Goal: Find specific page/section: Find specific page/section

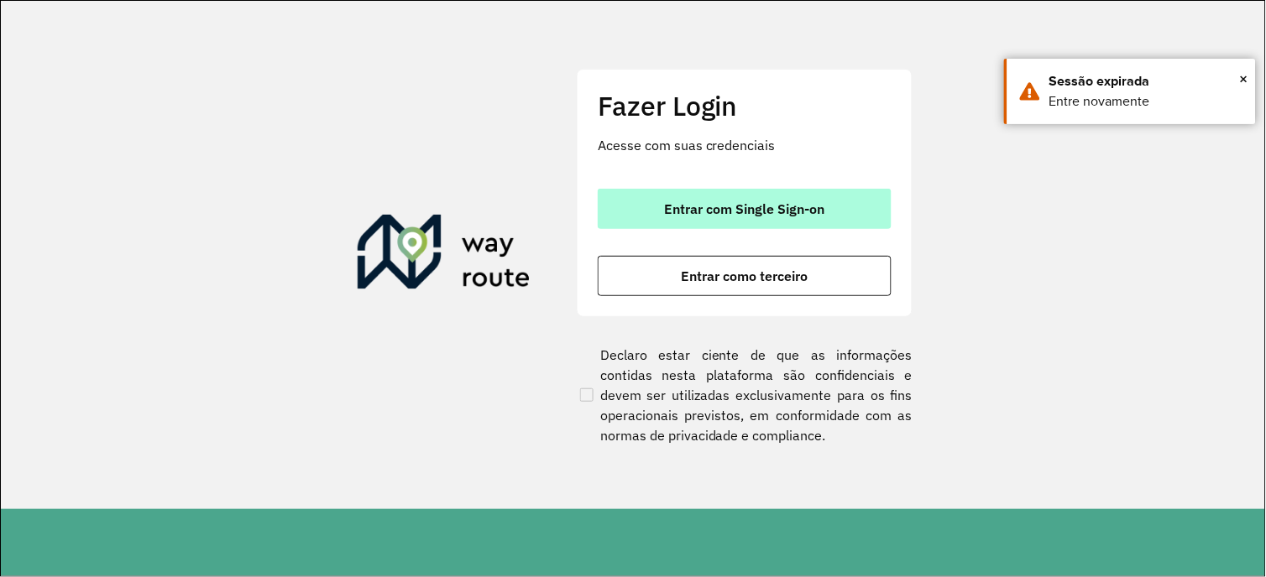
click at [744, 196] on button "Entrar com Single Sign-on" at bounding box center [745, 209] width 294 height 40
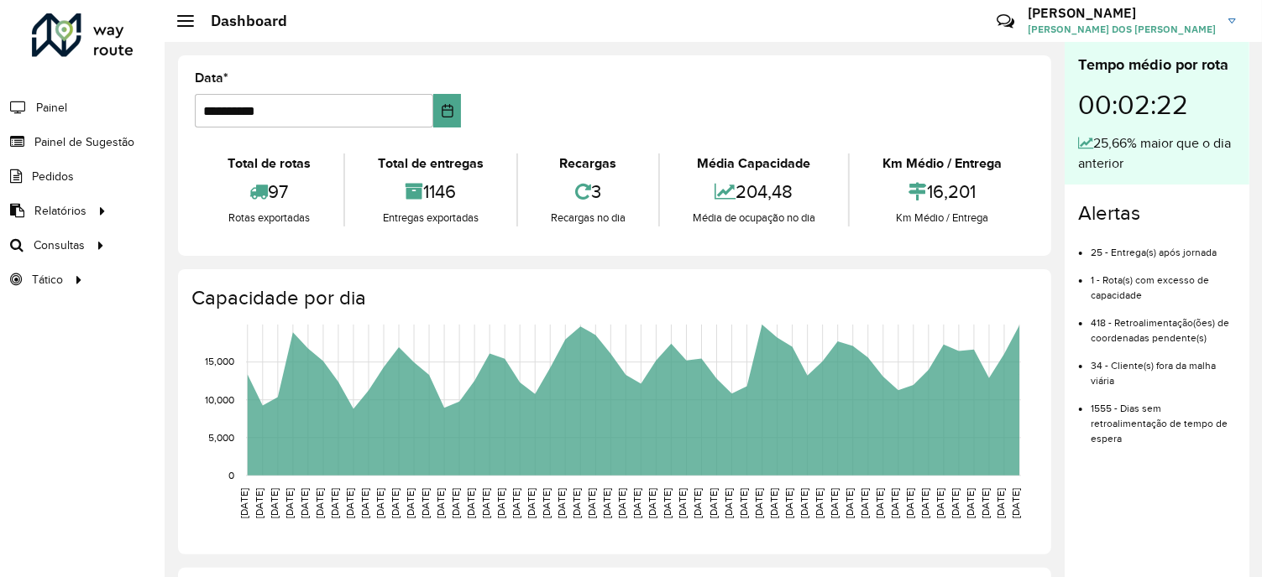
drag, startPoint x: 191, startPoint y: 206, endPoint x: 172, endPoint y: 134, distance: 74.7
click at [0, 0] on span "Clientes" at bounding box center [0, 0] width 0 height 0
